Goal: Check status: Check status

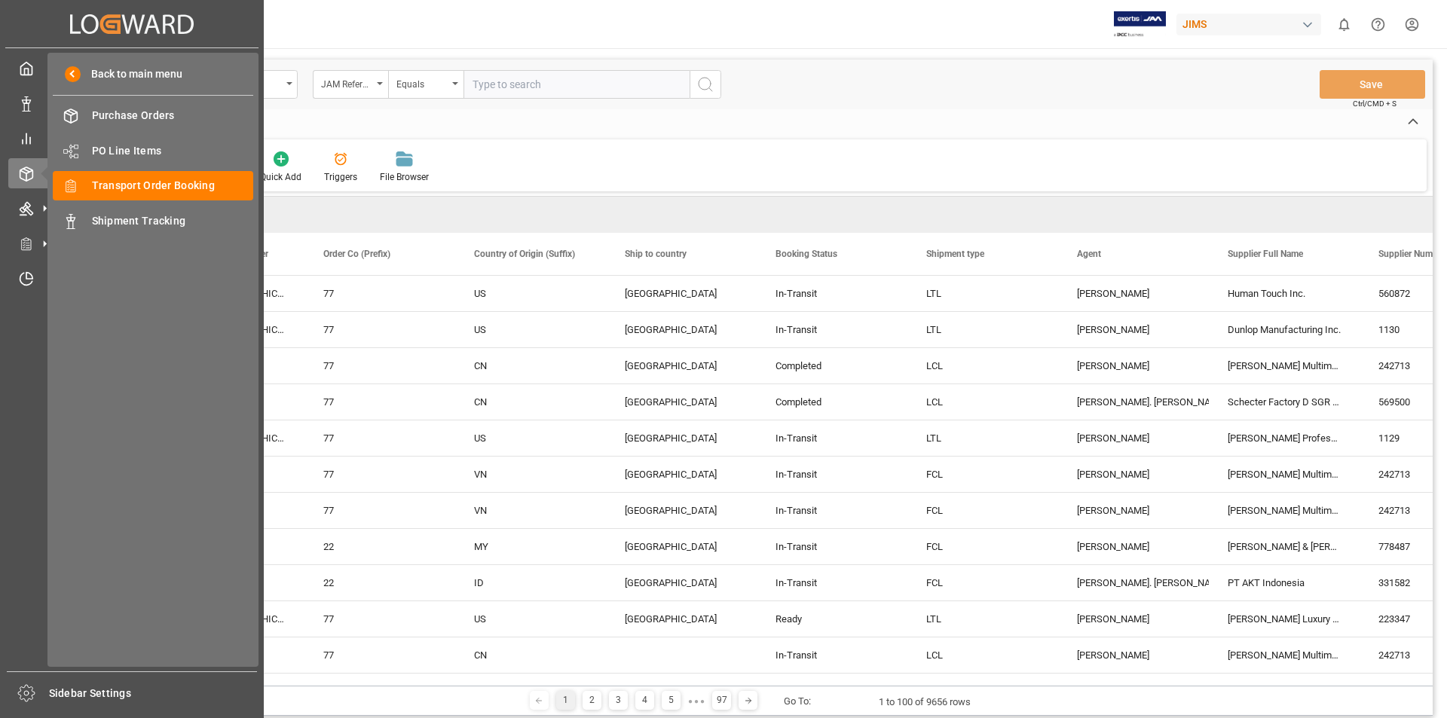
click at [161, 188] on span "Transport Order Booking" at bounding box center [173, 186] width 162 height 16
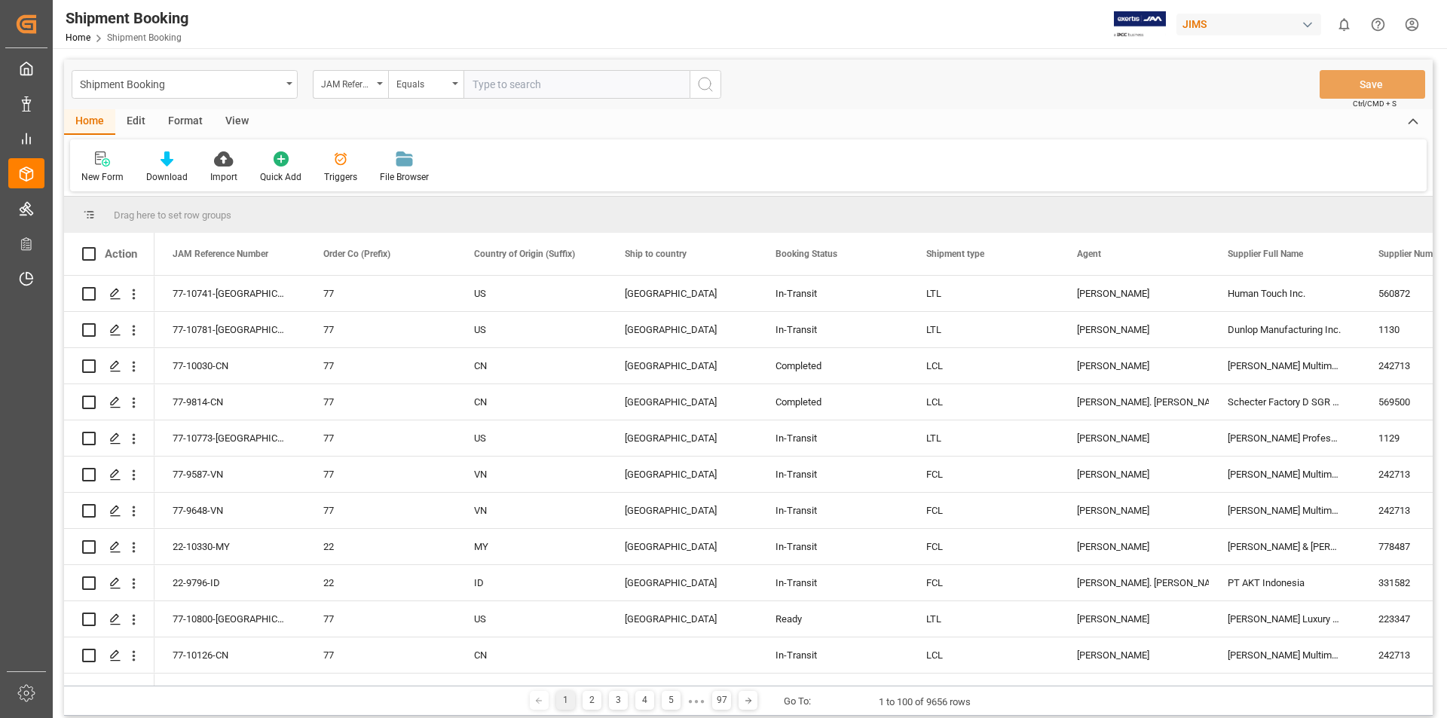
click at [496, 87] on input "text" at bounding box center [576, 84] width 226 height 29
paste input "22-10171-KR"
type input "22-10171-KR"
click at [699, 84] on circle "search button" at bounding box center [705, 84] width 12 height 12
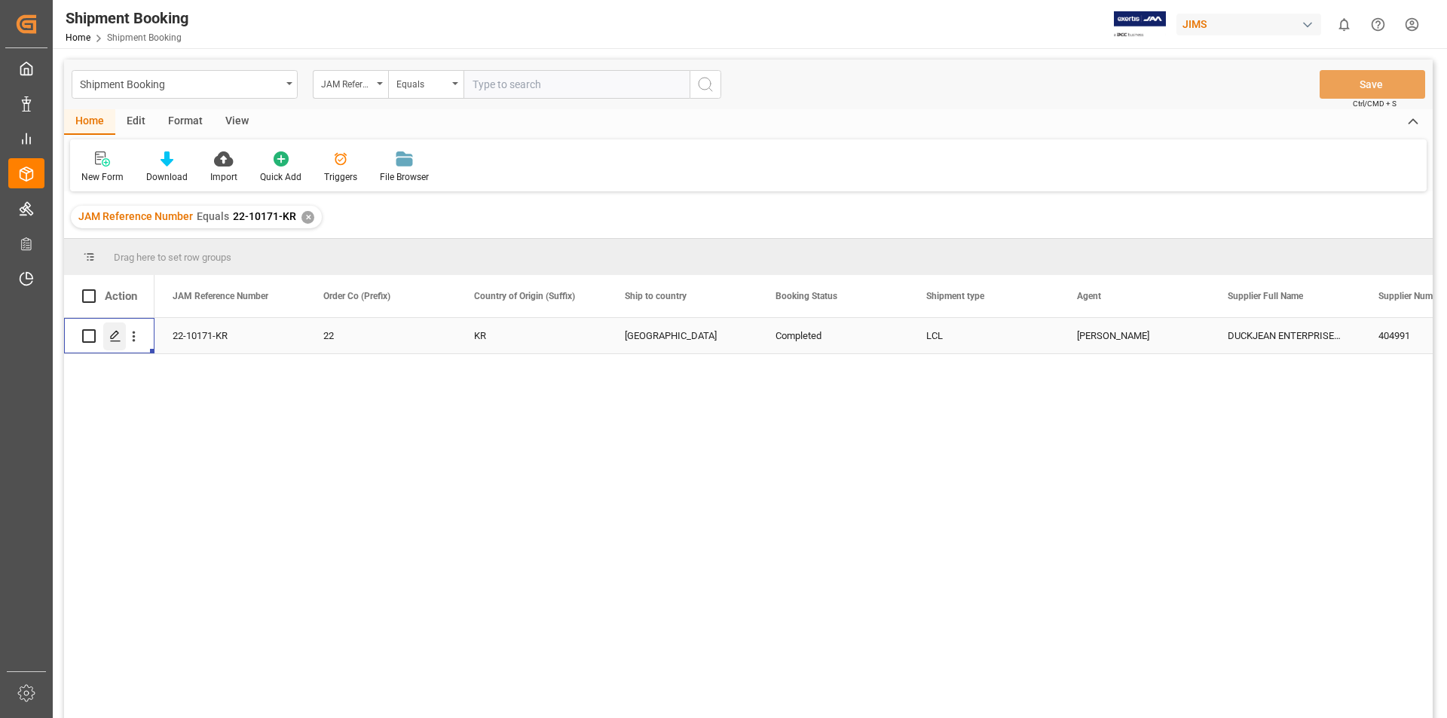
click at [112, 334] on icon "Press SPACE to select this row." at bounding box center [115, 336] width 12 height 12
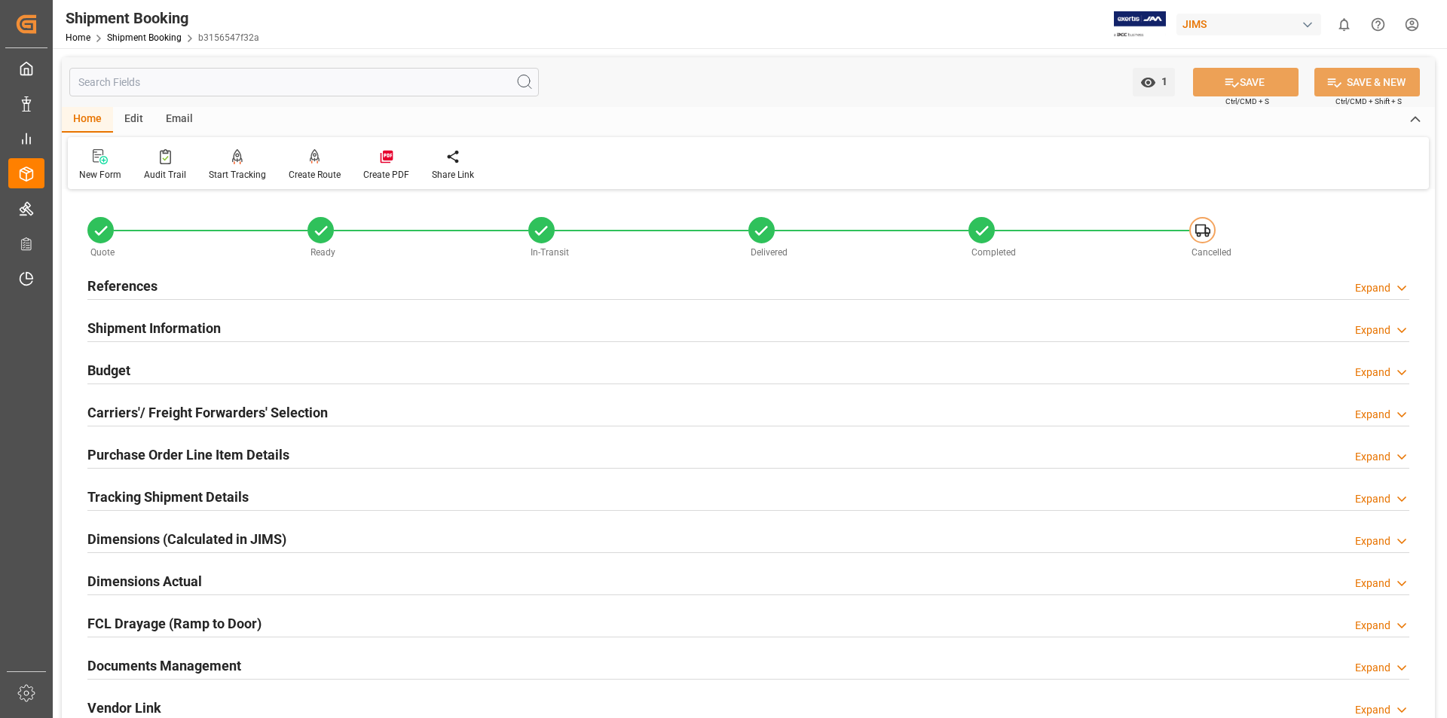
click at [165, 667] on h2 "Documents Management" at bounding box center [164, 666] width 154 height 20
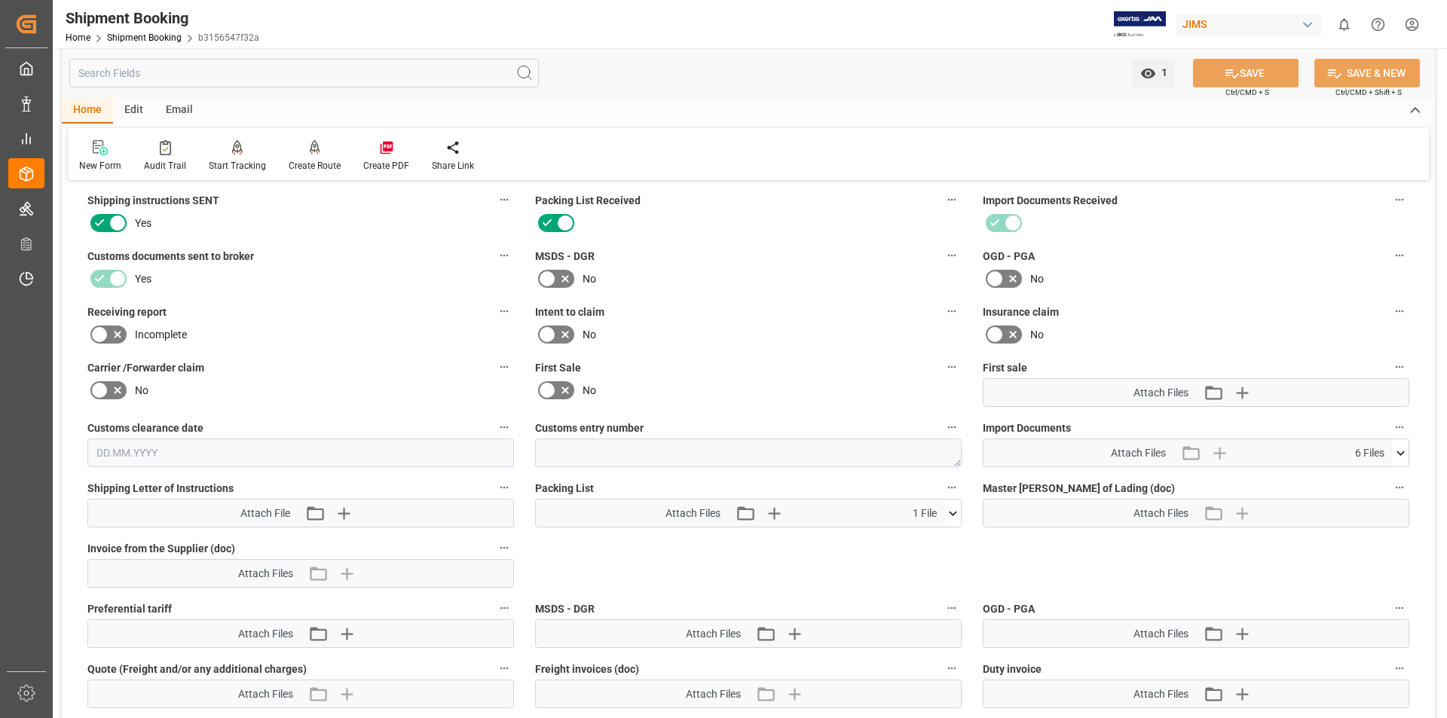
click at [953, 510] on icon at bounding box center [953, 514] width 16 height 16
click at [947, 540] on icon at bounding box center [944, 542] width 14 height 10
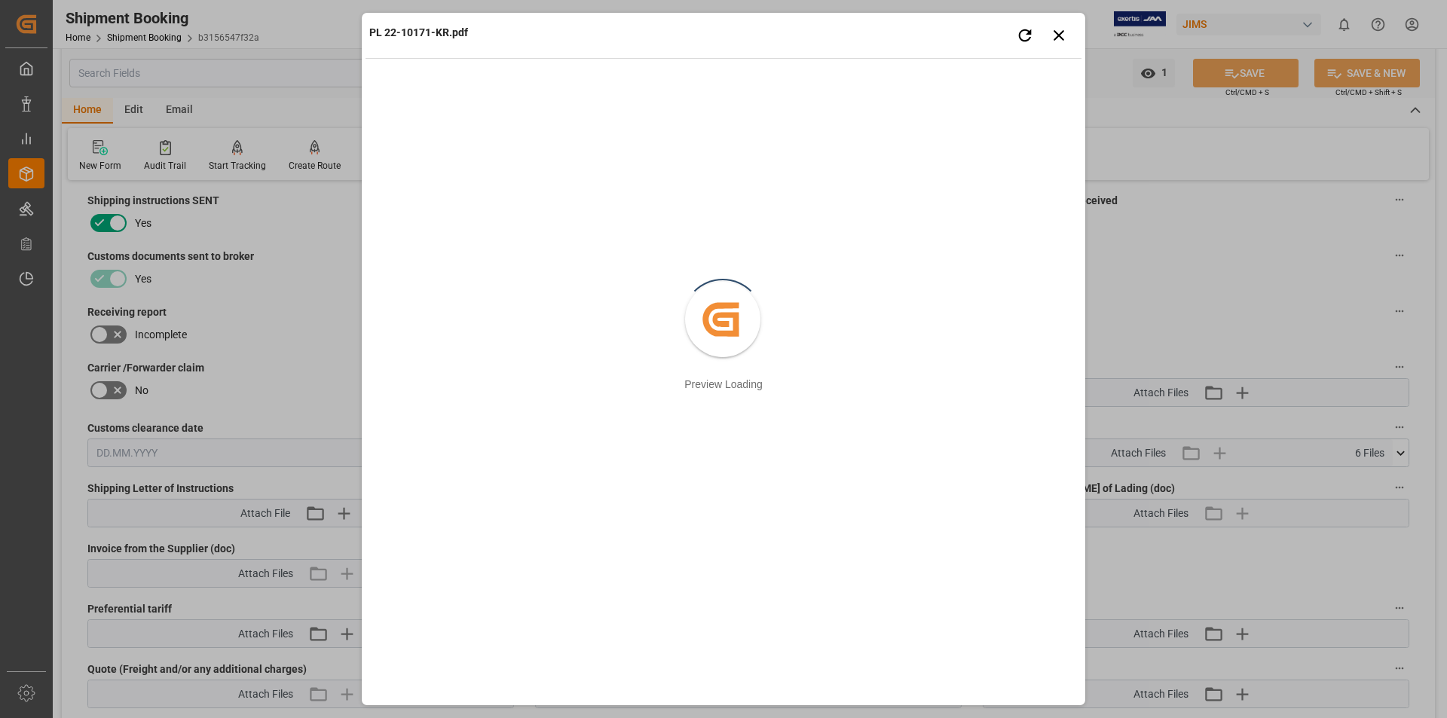
click at [1190, 269] on div "PL 22-10171-KR.pdf Retry Close preview Created by potrace 1.15, written by [PER…" at bounding box center [723, 359] width 1447 height 718
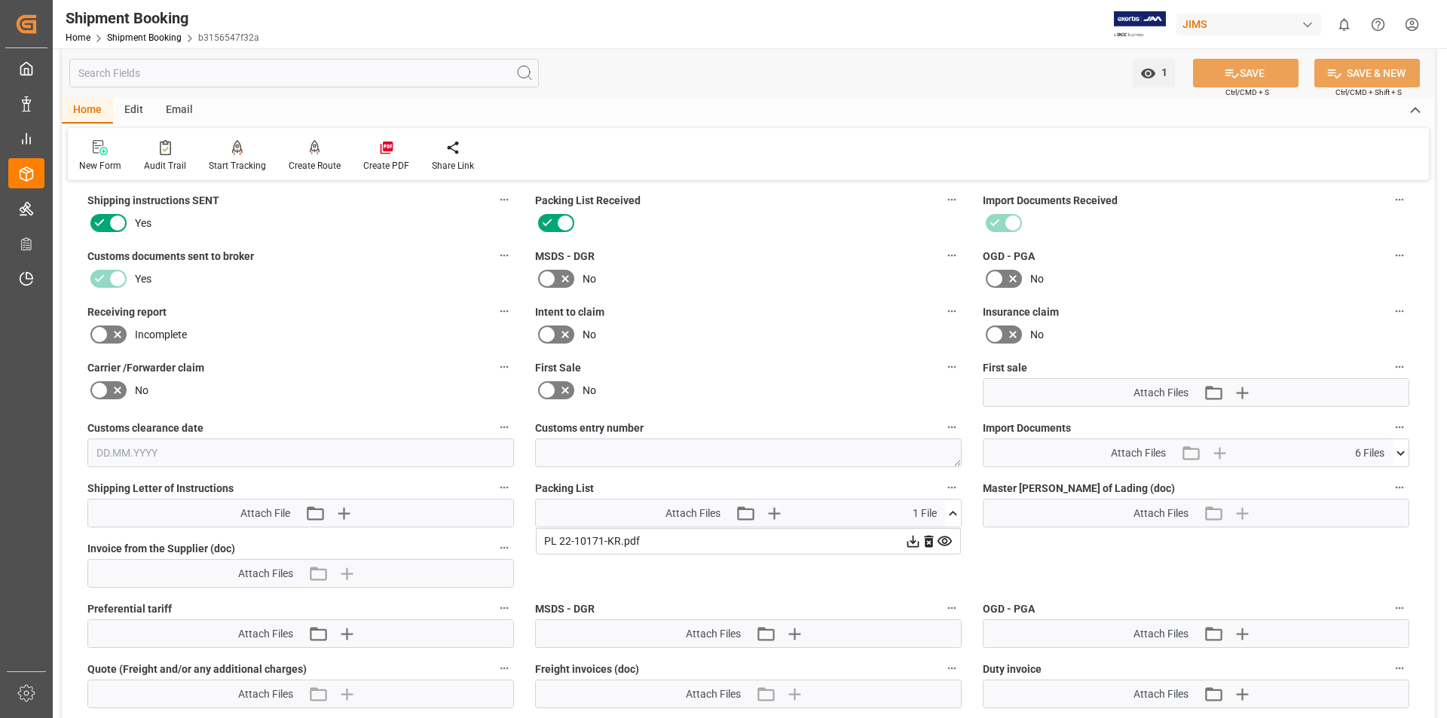
click at [1398, 449] on icon at bounding box center [1401, 453] width 16 height 16
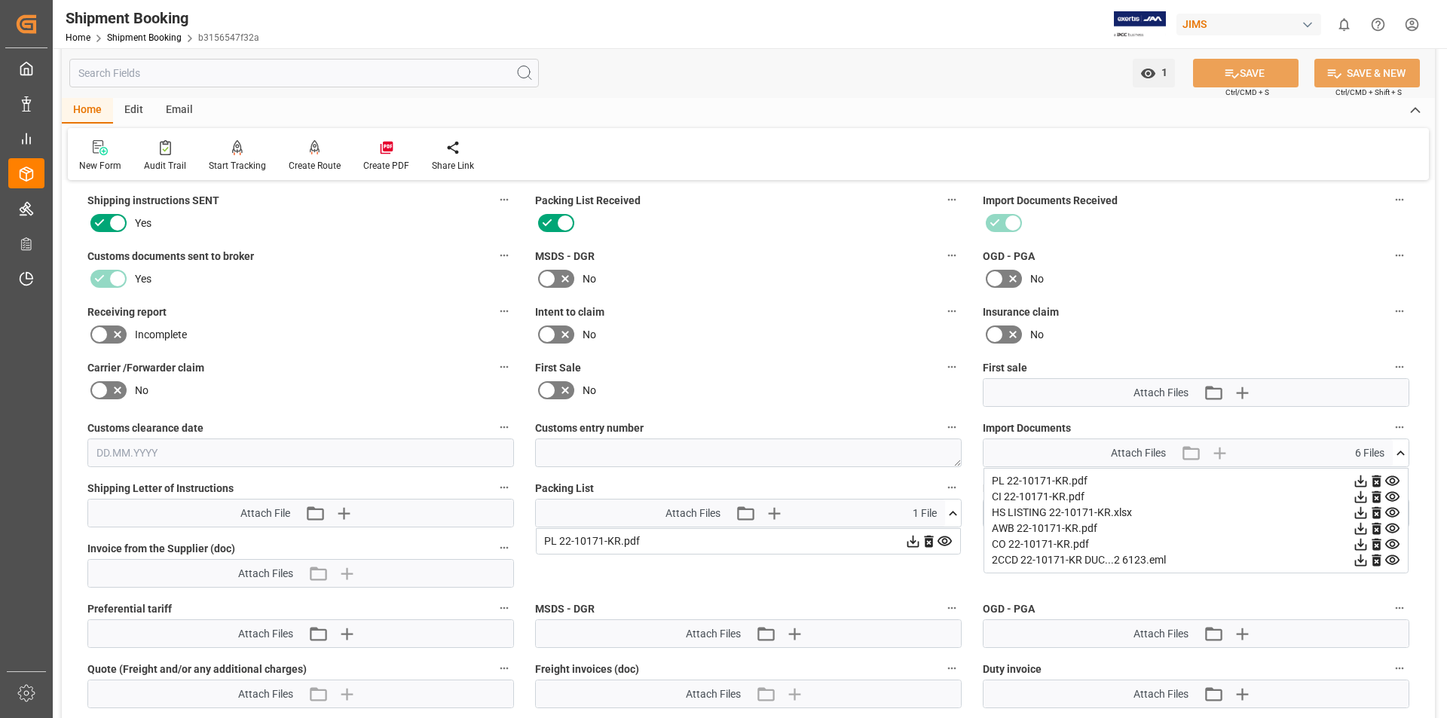
click at [1390, 497] on icon at bounding box center [1392, 497] width 14 height 10
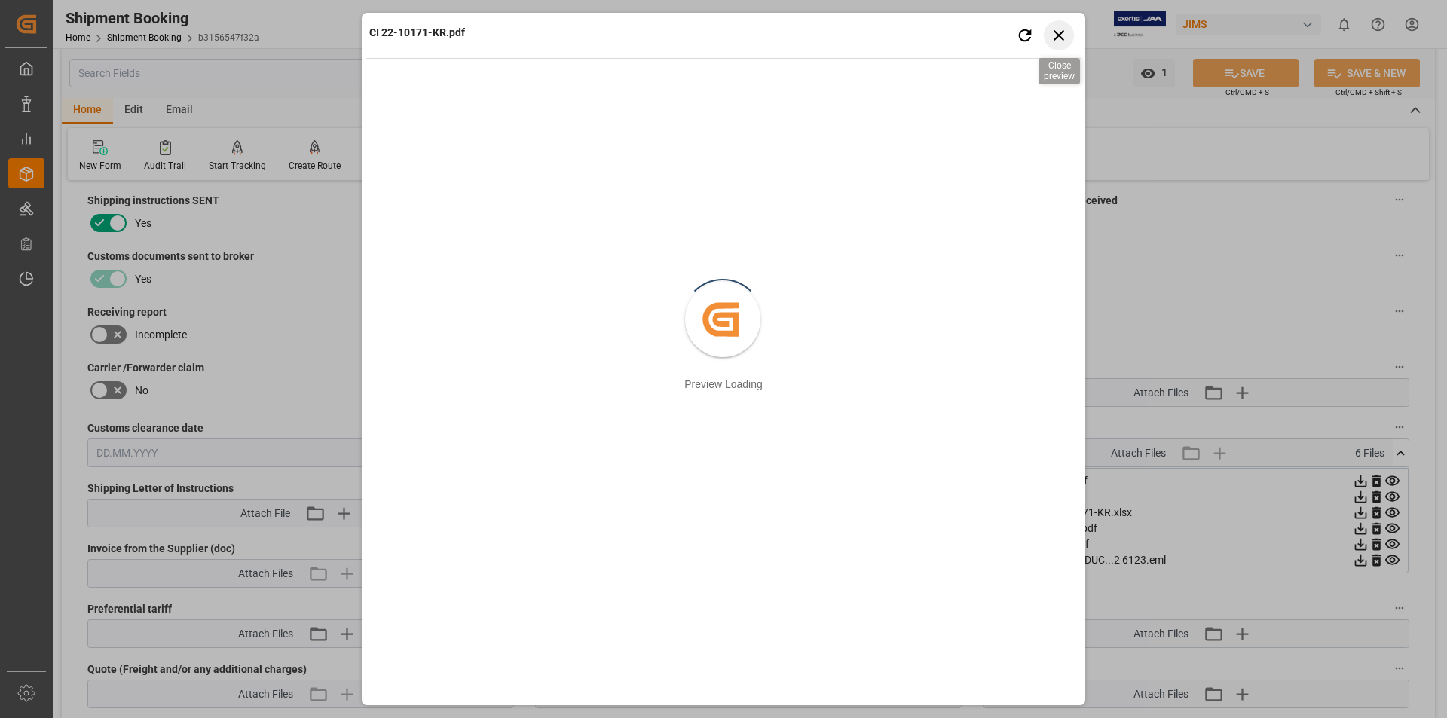
click at [1060, 36] on icon "button" at bounding box center [1059, 35] width 11 height 11
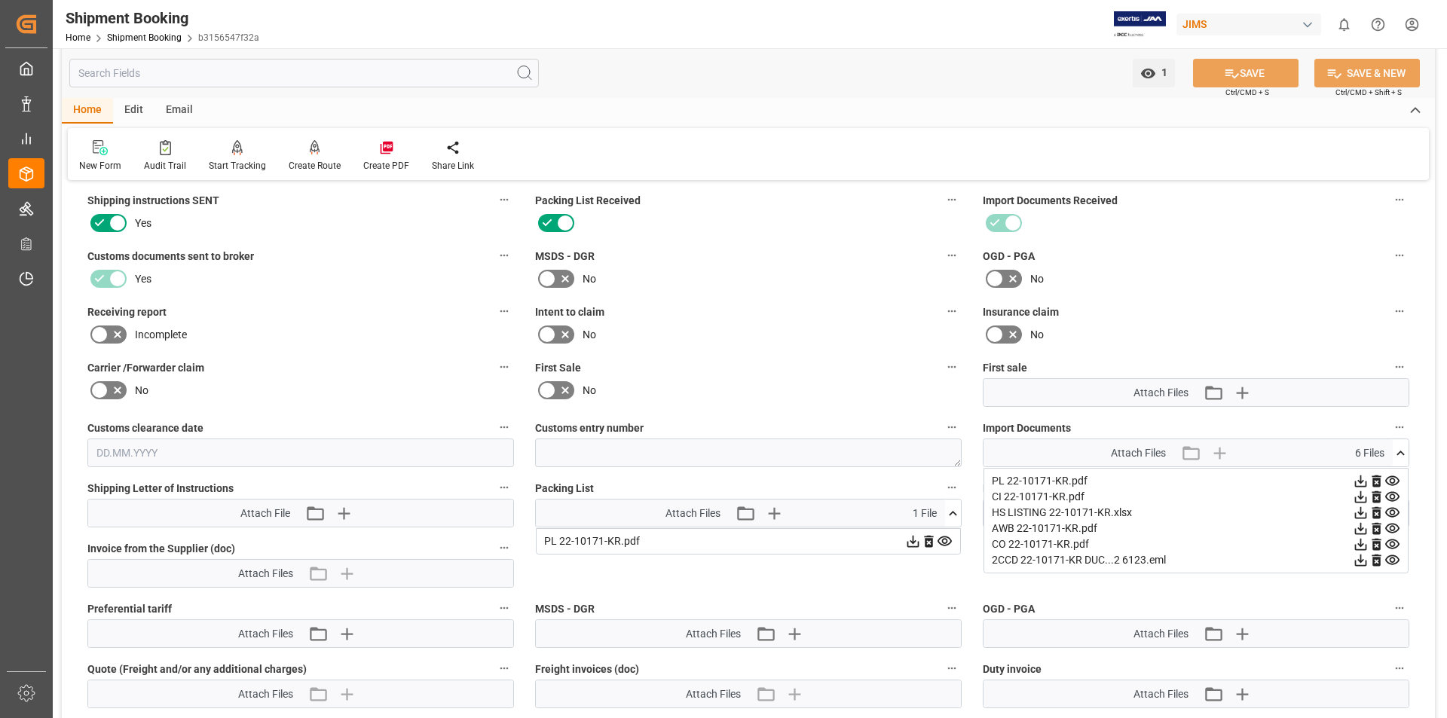
click at [1358, 498] on icon at bounding box center [1361, 497] width 16 height 16
click at [1293, 260] on label "OGD - PGA" at bounding box center [1196, 256] width 427 height 21
click at [1390, 260] on button "OGD - PGA" at bounding box center [1400, 256] width 20 height 20
click at [1360, 528] on div at bounding box center [723, 359] width 1447 height 718
click at [1361, 525] on icon at bounding box center [1361, 529] width 12 height 12
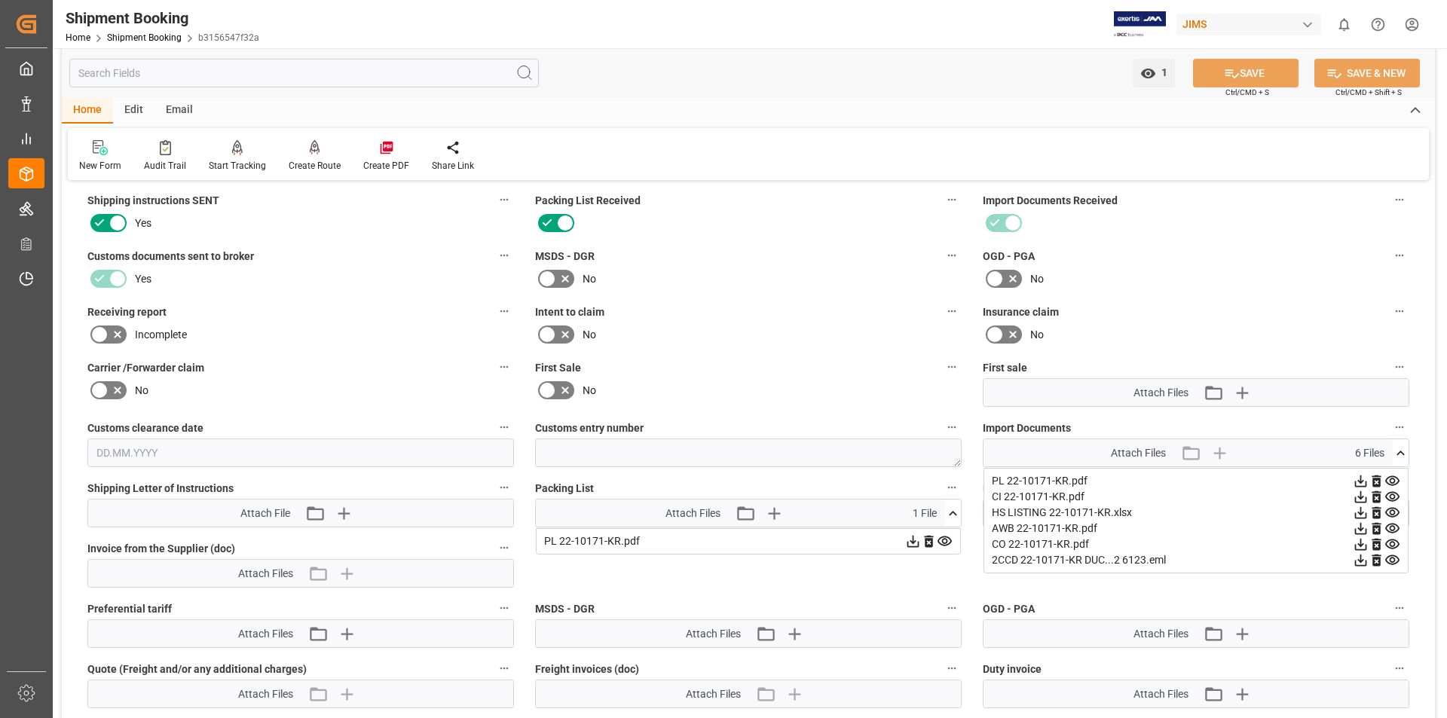
click at [1000, 108] on div "Home Edit Email" at bounding box center [748, 111] width 1373 height 26
